Goal: Register for event/course

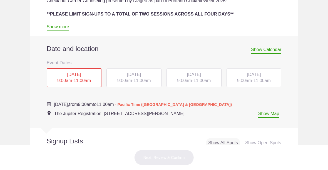
scroll to position [214, 0]
click at [128, 78] on span "9:00am" at bounding box center [124, 80] width 15 height 5
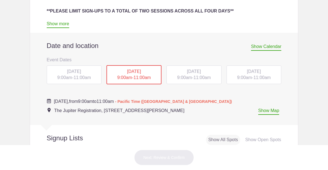
scroll to position [209, 0]
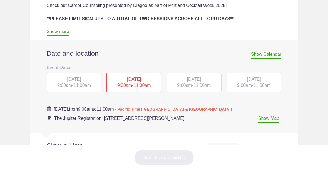
click at [187, 77] on span "[DATE]" at bounding box center [194, 79] width 14 height 5
click at [181, 82] on div "[DATE] 9:00am - 11:00am" at bounding box center [194, 82] width 55 height 19
click at [161, 82] on div "[DATE] 9:00am - 11:00am" at bounding box center [133, 82] width 55 height 19
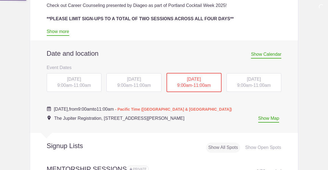
click at [68, 80] on span "[DATE]" at bounding box center [74, 79] width 14 height 5
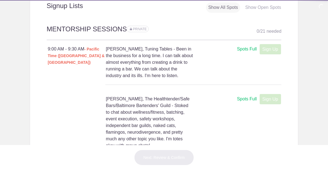
scroll to position [324, 0]
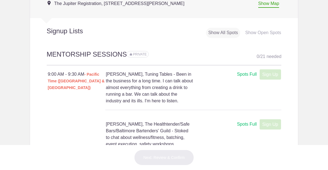
click at [249, 73] on div "Spots Full" at bounding box center [247, 74] width 20 height 7
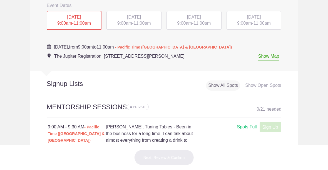
scroll to position [271, 0]
click at [201, 18] on span "[DATE]" at bounding box center [194, 17] width 14 height 5
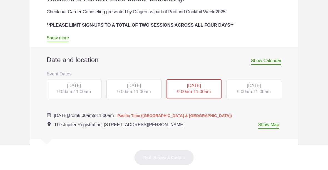
scroll to position [223, 0]
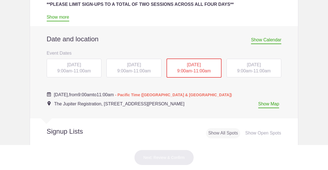
click at [248, 73] on div "[DATE] 9:00am - 11:00am" at bounding box center [254, 68] width 55 height 19
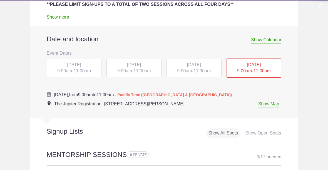
click at [247, 65] on span "[DATE]" at bounding box center [254, 65] width 14 height 5
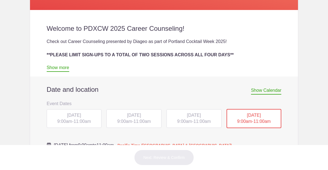
scroll to position [173, 0]
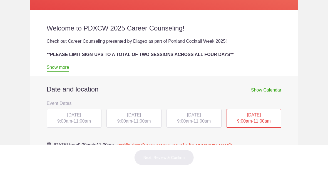
click at [185, 122] on span "9:00am" at bounding box center [184, 121] width 15 height 5
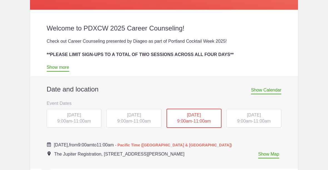
click at [188, 115] on span "[DATE]" at bounding box center [194, 115] width 14 height 5
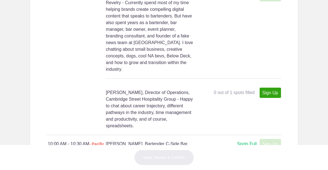
scroll to position [1493, 0]
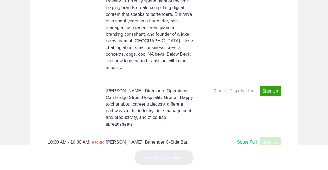
click at [276, 91] on link "Sign Up" at bounding box center [270, 91] width 21 height 10
type input "1"
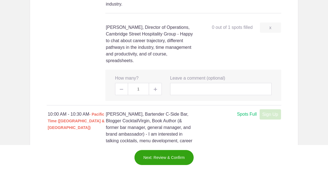
scroll to position [1562, 0]
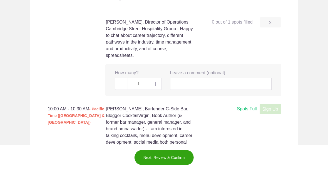
click at [156, 86] on img at bounding box center [155, 84] width 3 height 3
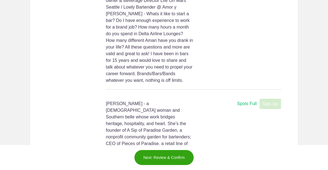
scroll to position [1084, 0]
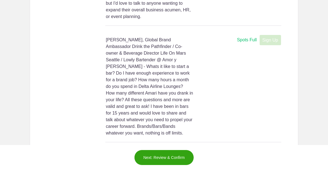
click at [189, 155] on button "Next: Review & Confirm" at bounding box center [164, 158] width 60 height 16
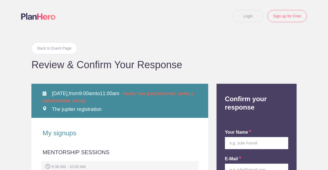
click at [174, 152] on div "MENTORSHIP SESSIONS" at bounding box center [120, 155] width 155 height 13
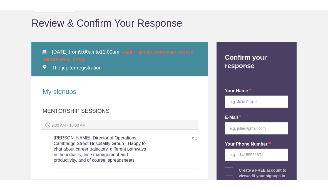
scroll to position [52, 0]
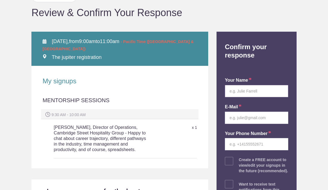
click at [264, 90] on input "text" at bounding box center [256, 91] width 63 height 12
type input "[PERSON_NAME]"
click at [255, 115] on input "email" at bounding box center [256, 118] width 63 height 12
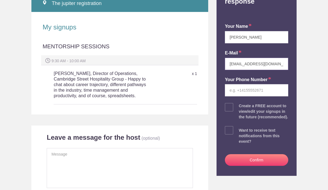
scroll to position [104, 0]
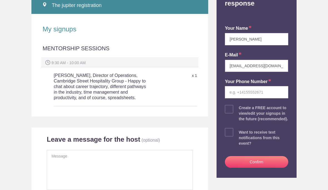
type input "[EMAIL_ADDRESS][DOMAIN_NAME]"
click at [276, 90] on input "tel" at bounding box center [256, 92] width 63 height 12
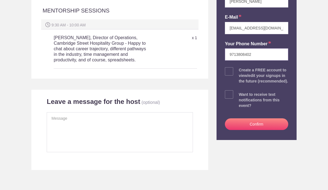
scroll to position [143, 0]
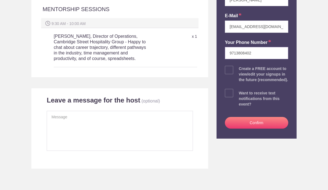
type input "9713808402"
click at [233, 69] on span at bounding box center [229, 70] width 8 height 8
click at [240, 69] on input "checkbox" at bounding box center [271, 69] width 63 height 4
checkbox input "true"
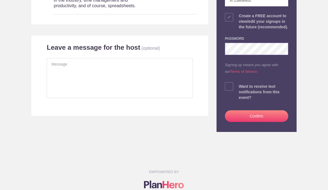
scroll to position [199, 0]
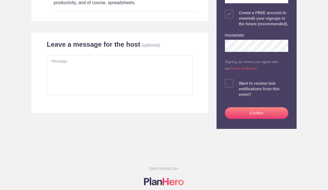
click at [227, 88] on span at bounding box center [229, 83] width 8 height 8
click at [240, 84] on input "checkbox" at bounding box center [271, 82] width 63 height 4
checkbox input "true"
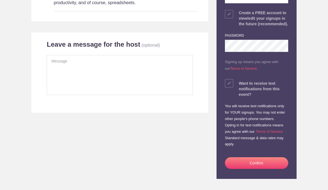
click at [246, 165] on button "Confirm" at bounding box center [256, 163] width 63 height 12
